Goal: Navigation & Orientation: Understand site structure

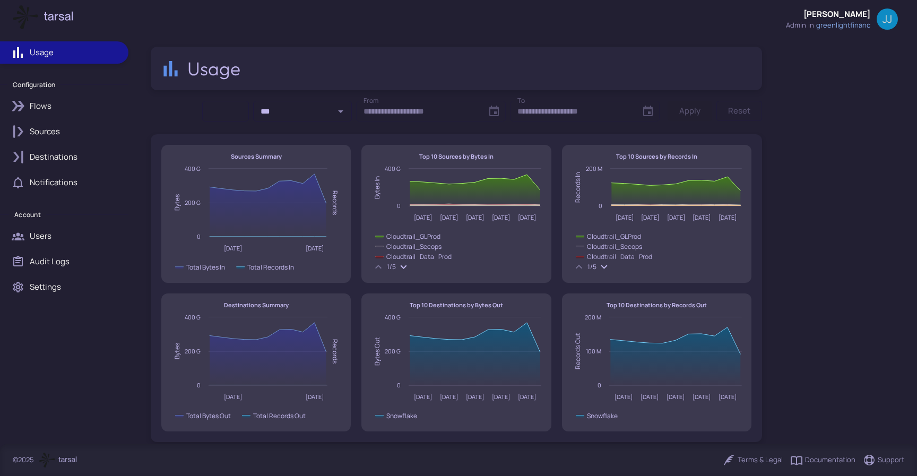
click at [51, 110] on div "Flows" at bounding box center [75, 106] width 91 height 12
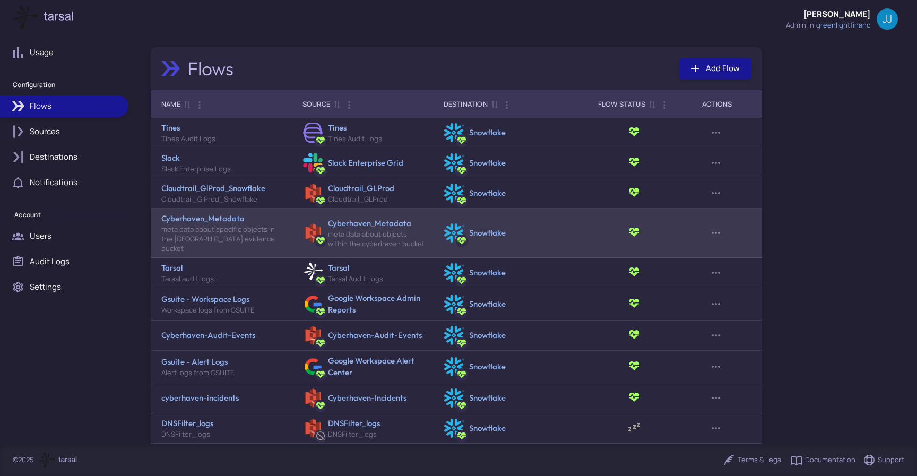
scroll to position [32, 0]
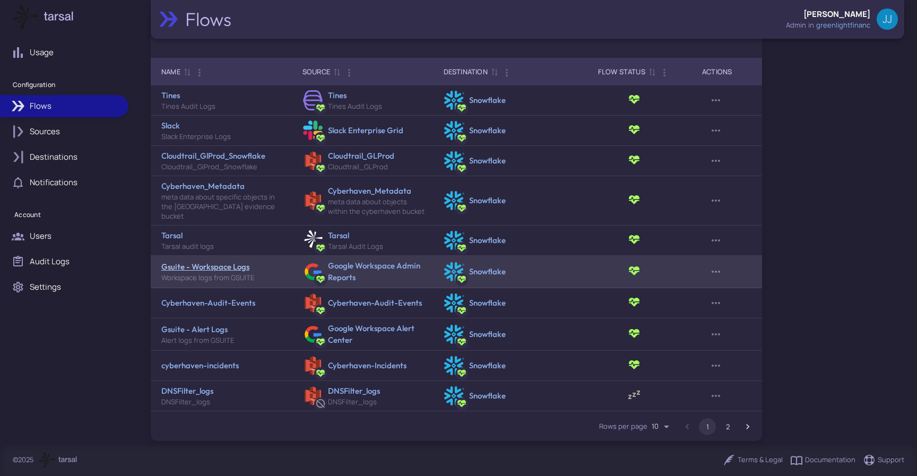
click at [213, 261] on link "Gsuite - Workspace Logs" at bounding box center [205, 266] width 88 height 10
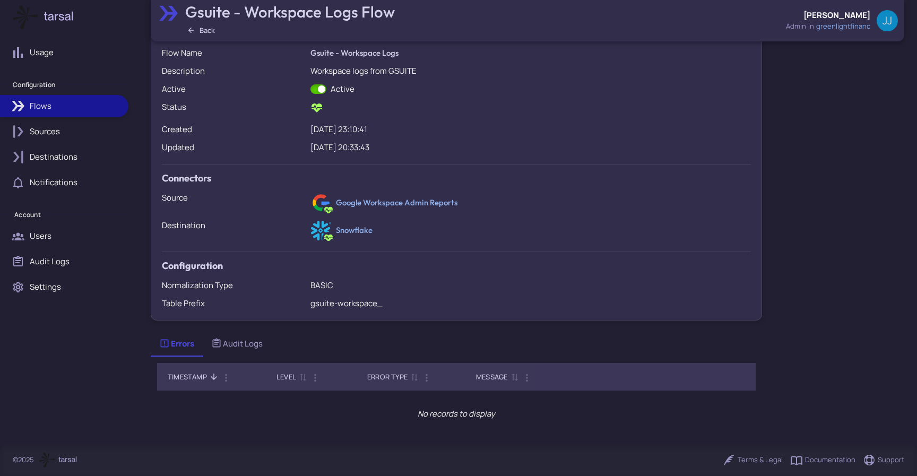
scroll to position [130, 0]
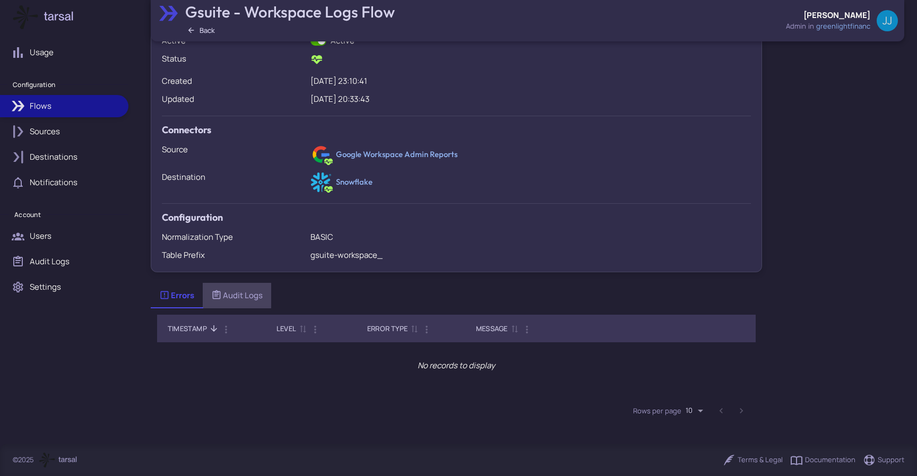
click at [233, 295] on div "Audit Logs" at bounding box center [236, 296] width 51 height 12
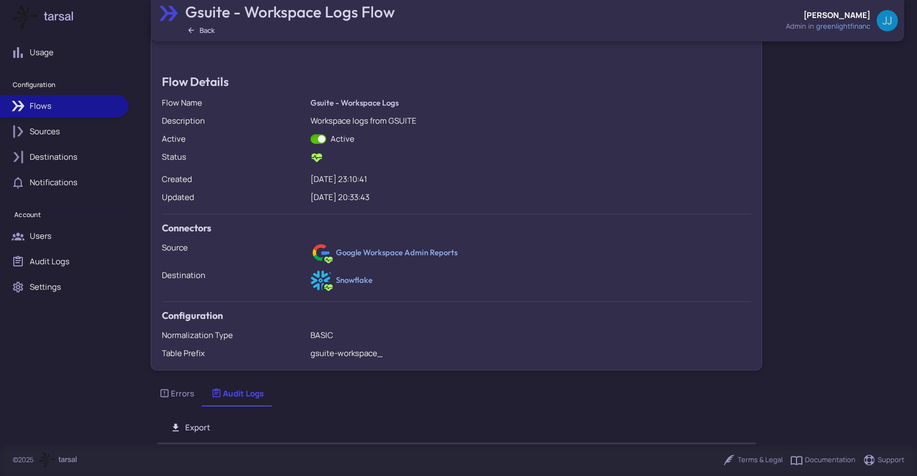
scroll to position [0, 0]
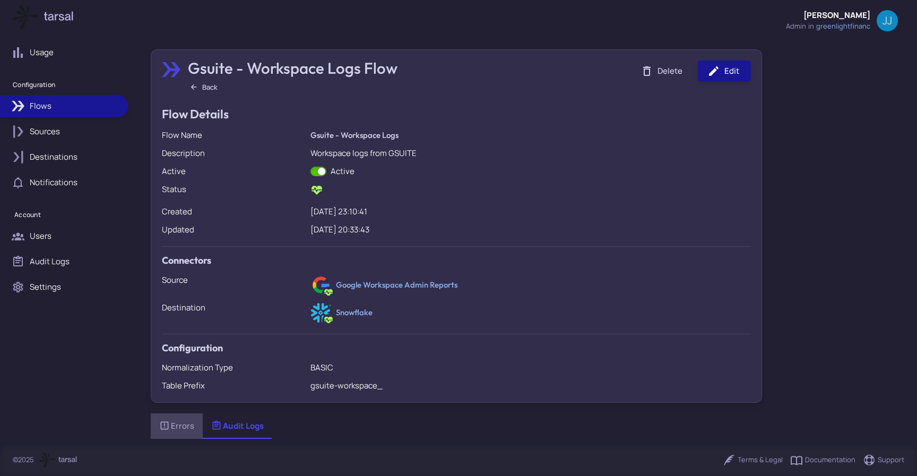
click at [189, 429] on div "Errors" at bounding box center [176, 426] width 35 height 12
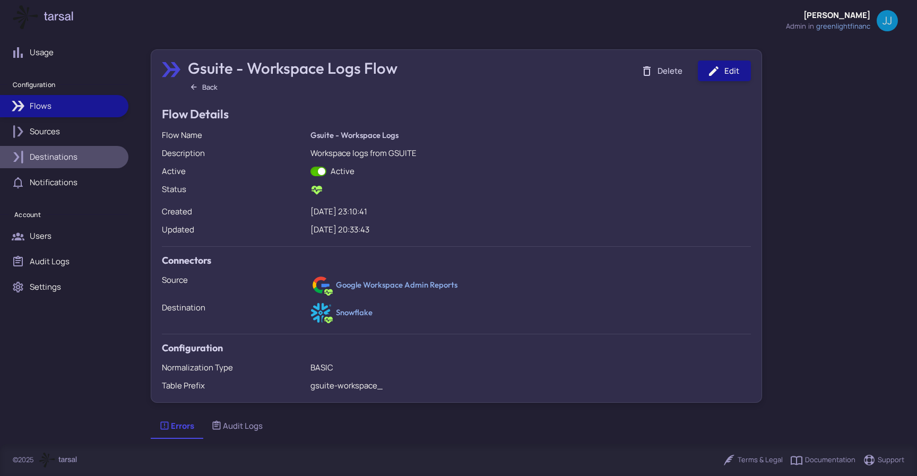
click at [63, 155] on p "Destinations" at bounding box center [54, 157] width 48 height 12
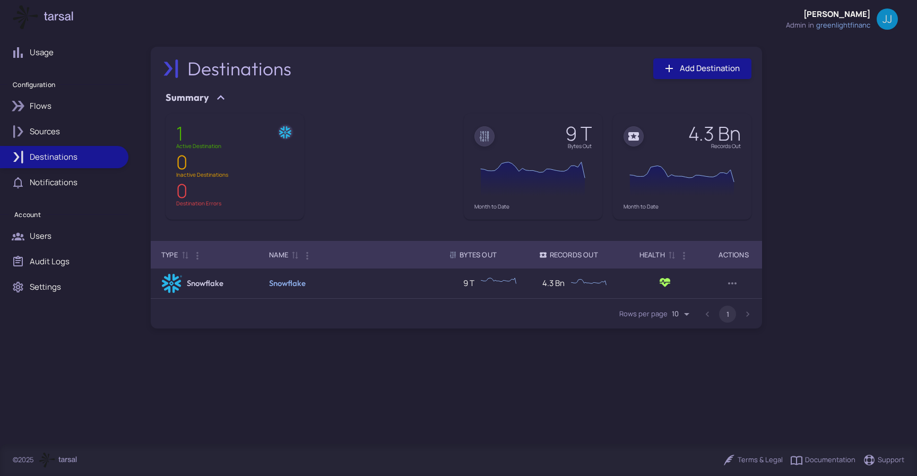
click at [33, 108] on p "Flows" at bounding box center [41, 106] width 22 height 12
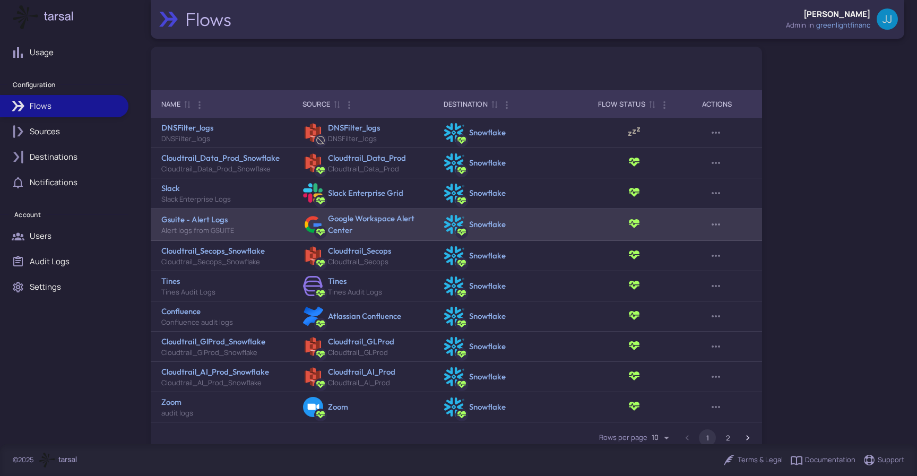
scroll to position [21, 0]
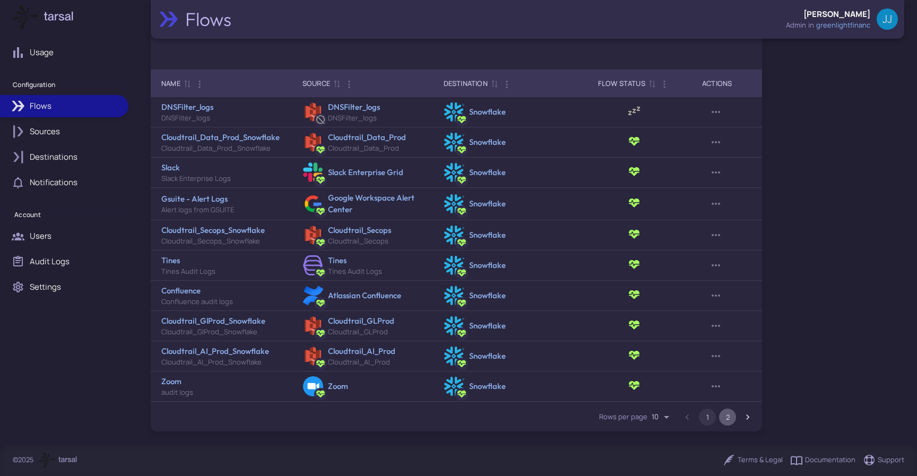
click at [731, 420] on button "2" at bounding box center [727, 416] width 17 height 17
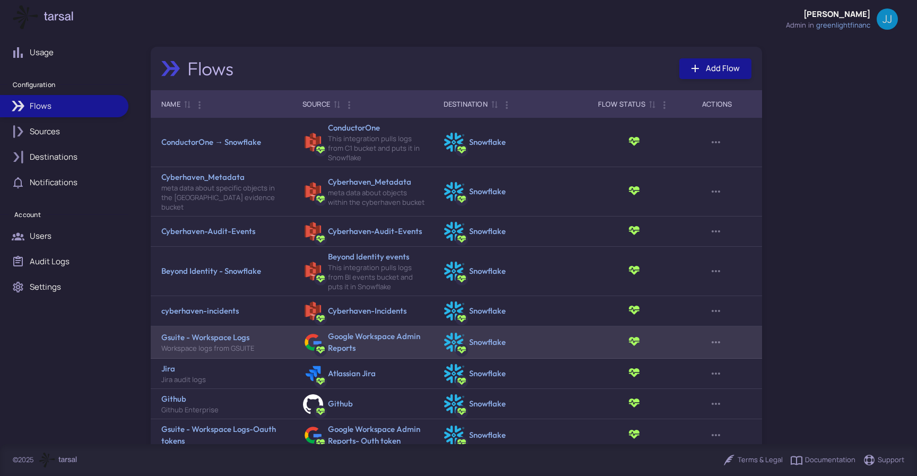
scroll to position [71, 0]
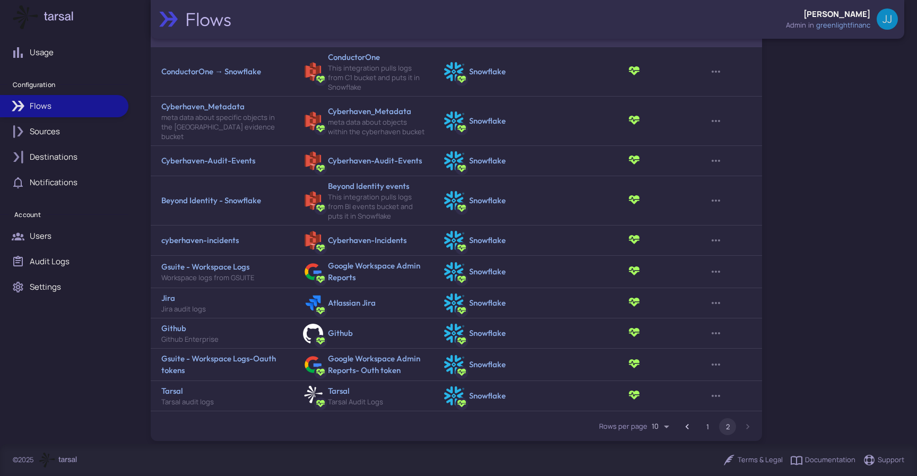
click at [709, 419] on button "1" at bounding box center [707, 426] width 17 height 17
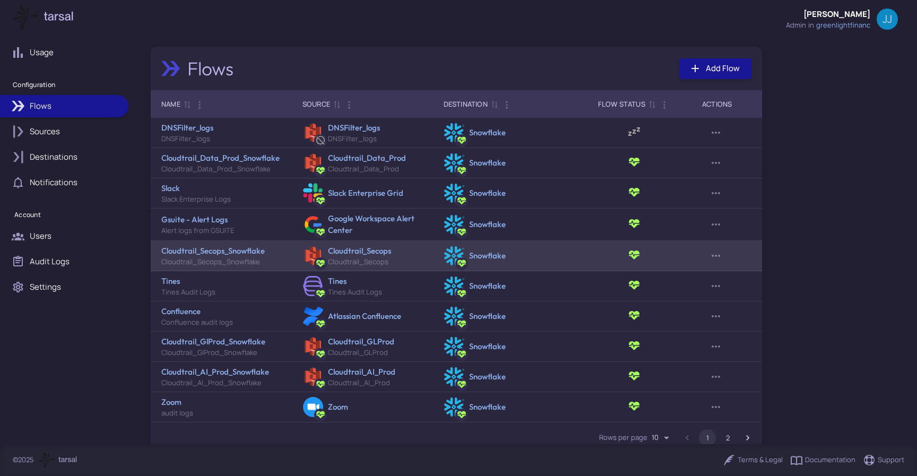
scroll to position [21, 0]
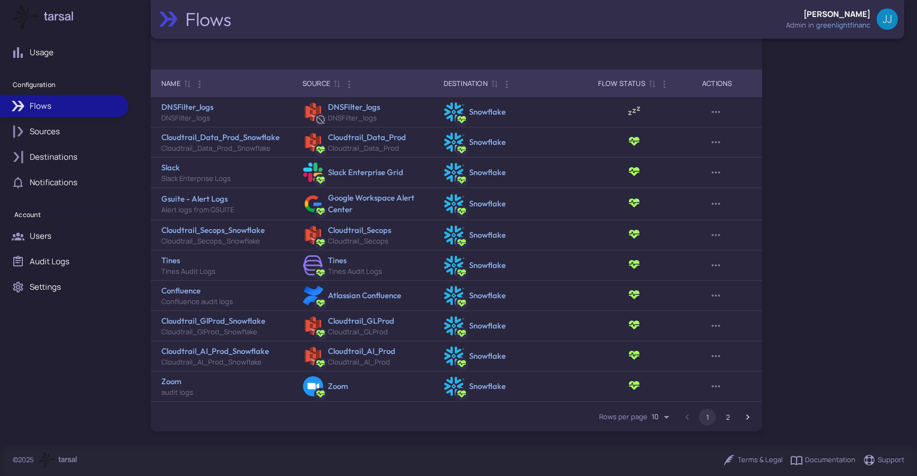
click at [49, 121] on link "Sources" at bounding box center [64, 131] width 128 height 22
